Goal: Task Accomplishment & Management: Use online tool/utility

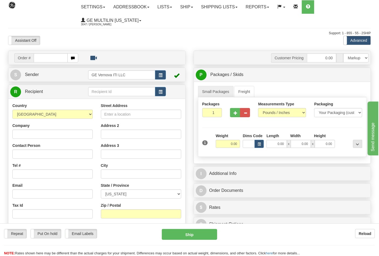
click at [271, 163] on div "Small Packages Freight Packages 1 1 Measurements Type" at bounding box center [282, 123] width 177 height 82
click at [47, 60] on input "text" at bounding box center [51, 57] width 34 height 9
type input "86691451"
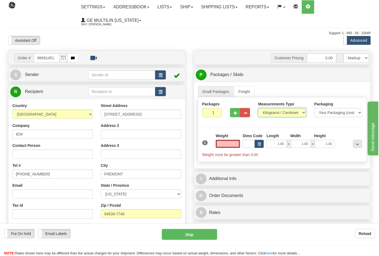
type input "0.00"
click at [276, 111] on select "Pounds / Inches Kilograms / Centimeters" at bounding box center [282, 112] width 48 height 9
select select "0"
click at [258, 108] on select "Pounds / Inches Kilograms / Centimeters" at bounding box center [282, 112] width 48 height 9
click at [238, 143] on input "0.00" at bounding box center [228, 144] width 25 height 8
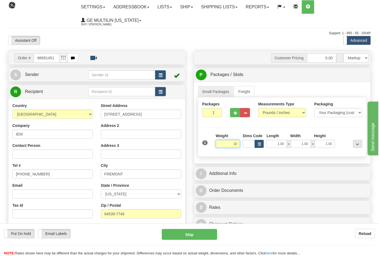
click button "Delete" at bounding box center [0, 0] width 0 height 0
type input "10.00"
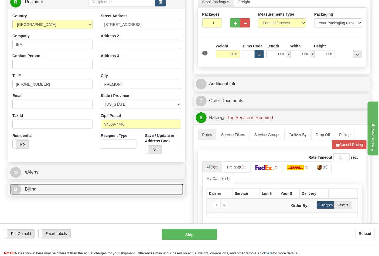
click at [39, 188] on link "B Billing" at bounding box center [96, 189] width 173 height 11
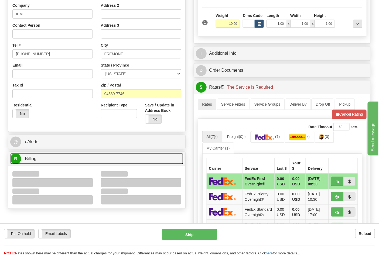
scroll to position [150, 0]
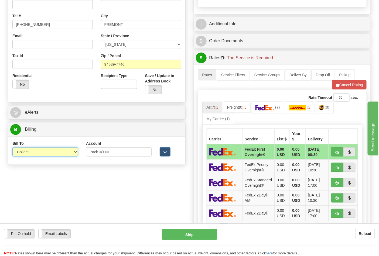
click at [35, 154] on select "Sender Recipient Third Party Collect" at bounding box center [45, 152] width 66 height 9
select select "2"
click at [12, 148] on select "Sender Recipient Third Party Collect" at bounding box center [45, 152] width 66 height 9
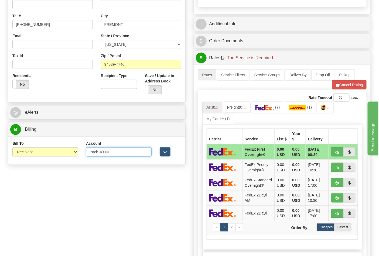
drag, startPoint x: 116, startPoint y: 156, endPoint x: 80, endPoint y: 153, distance: 36.0
click at [80, 153] on div "Bill To Sender Recipient Third Party Collect Account Pack <(><< 3rd Party Accou…" at bounding box center [96, 151] width 177 height 20
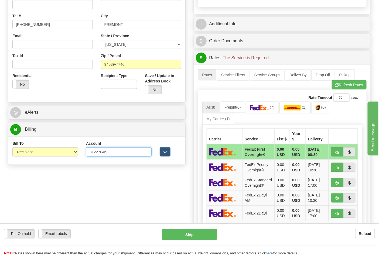
type input "312270463"
click button "Delete" at bounding box center [0, 0] width 0 height 0
click at [272, 111] on link "(7)" at bounding box center [262, 108] width 33 height 12
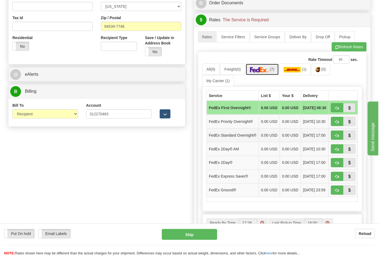
scroll to position [210, 0]
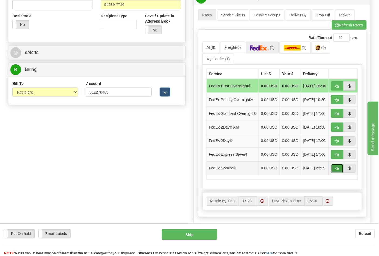
click at [331, 173] on button "button" at bounding box center [337, 168] width 12 height 9
type input "92"
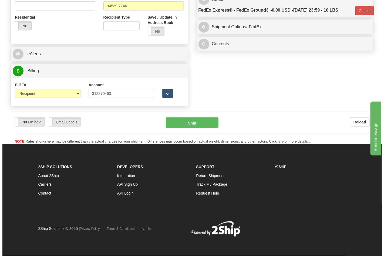
scroll to position [201, 0]
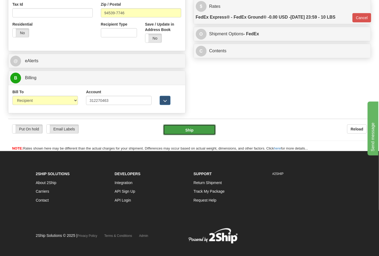
click at [184, 130] on button "Ship" at bounding box center [189, 130] width 52 height 11
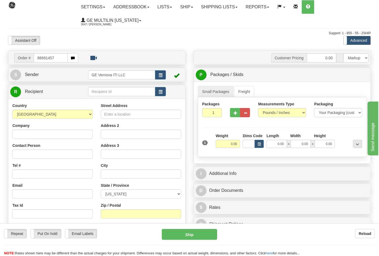
type input "86691457"
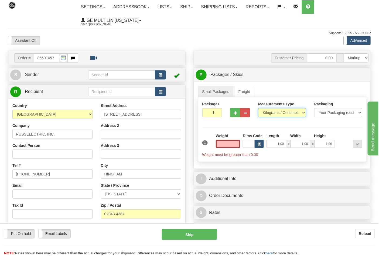
type input "0.00"
drag, startPoint x: 279, startPoint y: 114, endPoint x: 278, endPoint y: 117, distance: 3.0
click at [279, 114] on select "Pounds / Inches Kilograms / Centimeters" at bounding box center [282, 112] width 48 height 9
click at [258, 108] on select "Pounds / Inches Kilograms / Centimeters" at bounding box center [282, 112] width 48 height 9
drag, startPoint x: 267, startPoint y: 112, endPoint x: 268, endPoint y: 116, distance: 3.8
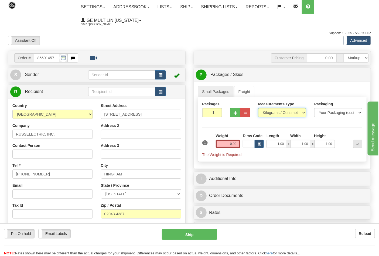
click at [267, 112] on select "Pounds / Inches Kilograms / Centimeters" at bounding box center [282, 112] width 48 height 9
select select "0"
click at [258, 108] on select "Pounds / Inches Kilograms / Centimeters" at bounding box center [282, 112] width 48 height 9
click at [238, 146] on input "0.00" at bounding box center [228, 144] width 25 height 8
click button "Delete" at bounding box center [0, 0] width 0 height 0
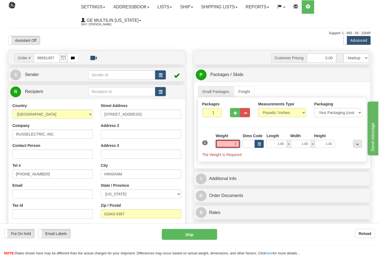
type input "3.00"
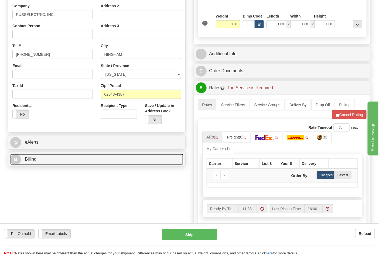
click at [94, 160] on link "B Billing" at bounding box center [96, 159] width 173 height 11
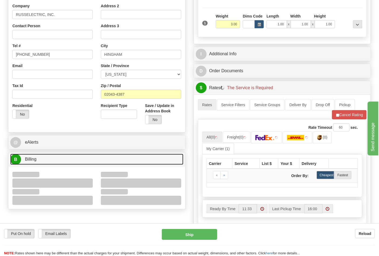
scroll to position [180, 0]
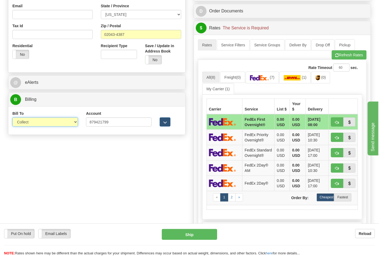
click at [35, 124] on select "Sender Recipient Third Party Collect" at bounding box center [45, 122] width 66 height 9
select select "2"
click at [12, 118] on select "Sender Recipient Third Party Collect" at bounding box center [45, 122] width 66 height 9
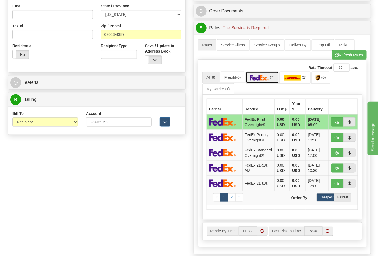
click at [272, 83] on link "(7)" at bounding box center [262, 78] width 33 height 12
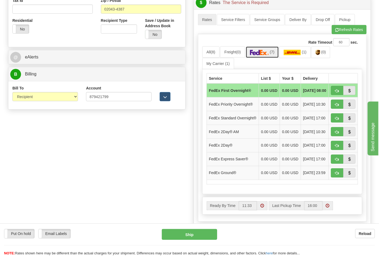
scroll to position [240, 0]
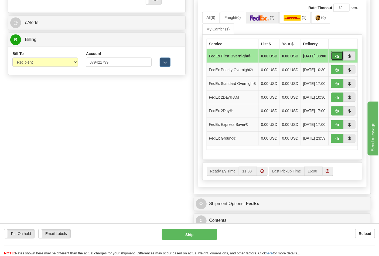
click at [337, 58] on span "button" at bounding box center [337, 57] width 4 height 4
type input "06"
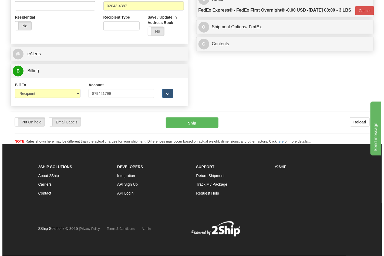
scroll to position [209, 0]
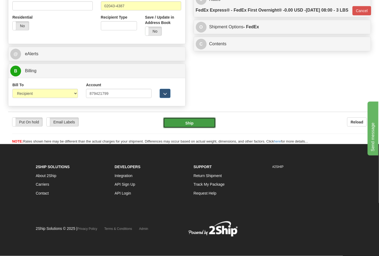
click at [196, 121] on button "Ship" at bounding box center [189, 123] width 52 height 11
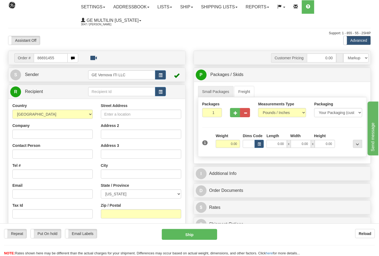
type input "86691455"
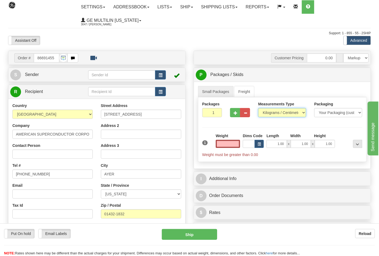
type input "0.00"
click at [272, 114] on select "Pounds / Inches Kilograms / Centimeters" at bounding box center [282, 112] width 48 height 9
select select "0"
click at [258, 108] on select "Pounds / Inches Kilograms / Centimeters" at bounding box center [282, 112] width 48 height 9
click at [235, 141] on input "0.00" at bounding box center [228, 144] width 25 height 8
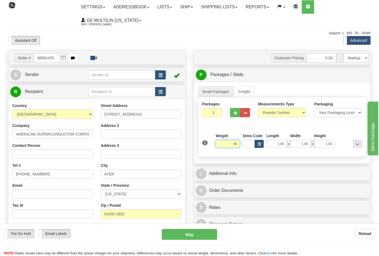
click button "Delete" at bounding box center [0, 0] width 0 height 0
type input "46.00"
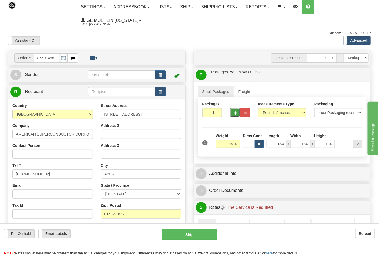
click at [236, 116] on button "button" at bounding box center [235, 112] width 10 height 9
type input "2"
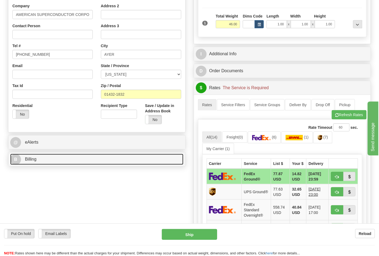
click at [80, 162] on link "B Billing" at bounding box center [96, 159] width 173 height 11
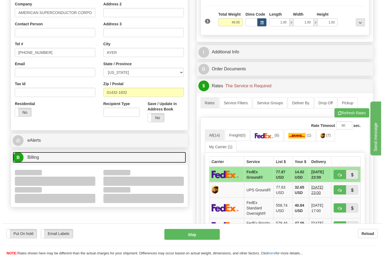
scroll to position [180, 0]
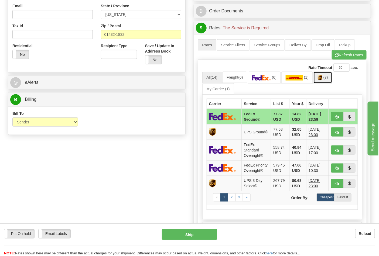
click at [332, 74] on link "(7)" at bounding box center [322, 78] width 19 height 12
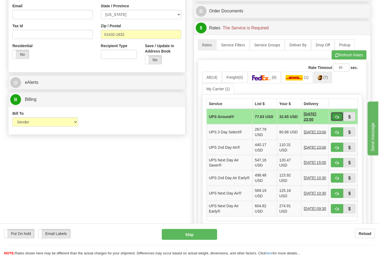
click at [336, 117] on span "button" at bounding box center [337, 117] width 4 height 4
type input "03"
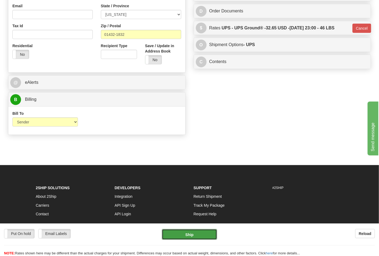
click at [194, 236] on button "Ship" at bounding box center [189, 234] width 55 height 11
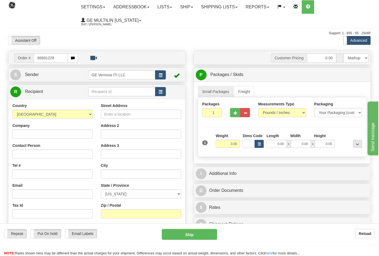
type input "86691228"
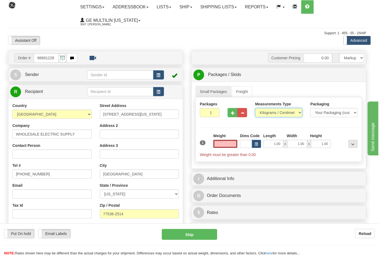
type input "0.00"
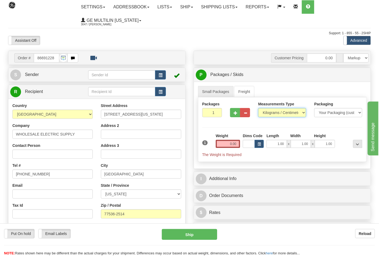
drag, startPoint x: 271, startPoint y: 114, endPoint x: 271, endPoint y: 117, distance: 3.0
click at [271, 114] on select "Pounds / Inches Kilograms / Centimeters" at bounding box center [282, 112] width 48 height 9
select select "0"
click at [258, 108] on select "Pounds / Inches Kilograms / Centimeters" at bounding box center [282, 112] width 48 height 9
click at [237, 144] on input "0.00" at bounding box center [228, 144] width 25 height 8
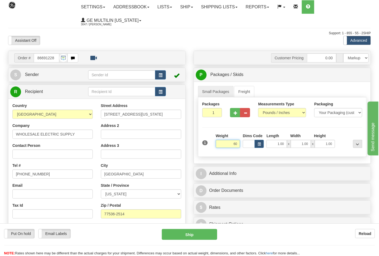
click button "Delete" at bounding box center [0, 0] width 0 height 0
type input "60.00"
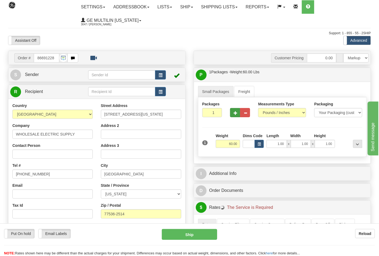
click at [237, 118] on div at bounding box center [240, 111] width 28 height 21
click at [236, 115] on button "button" at bounding box center [235, 112] width 10 height 9
click at [235, 115] on button "button" at bounding box center [235, 112] width 10 height 9
type input "3"
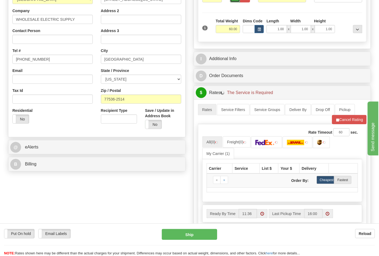
scroll to position [150, 0]
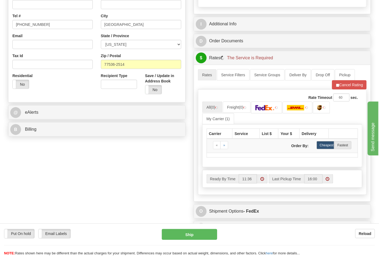
click at [60, 138] on div "Order # 86691228 S" at bounding box center [97, 20] width 186 height 238
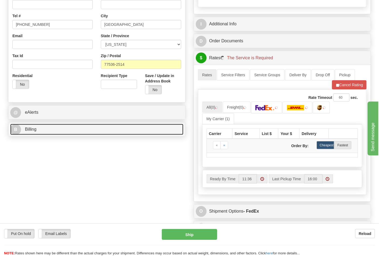
click at [60, 129] on link "B Billing" at bounding box center [96, 129] width 173 height 11
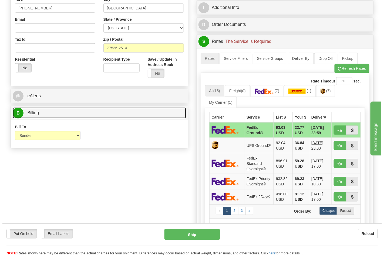
scroll to position [180, 0]
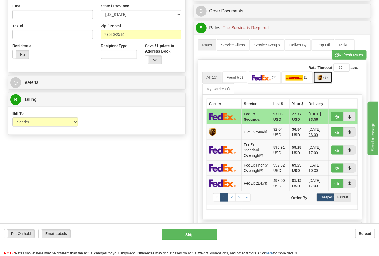
click at [327, 83] on link "(7)" at bounding box center [322, 78] width 19 height 12
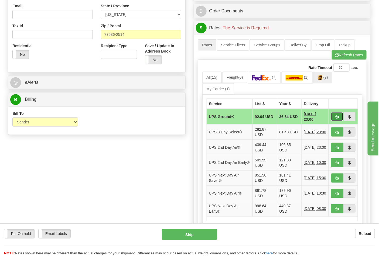
click at [336, 119] on span "button" at bounding box center [337, 117] width 4 height 4
type input "03"
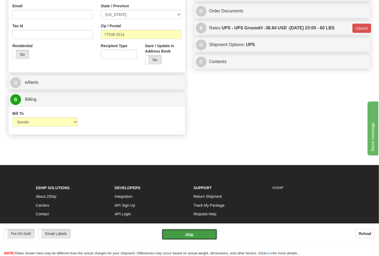
click at [199, 238] on button "Ship" at bounding box center [189, 234] width 55 height 11
